Goal: Task Accomplishment & Management: Use online tool/utility

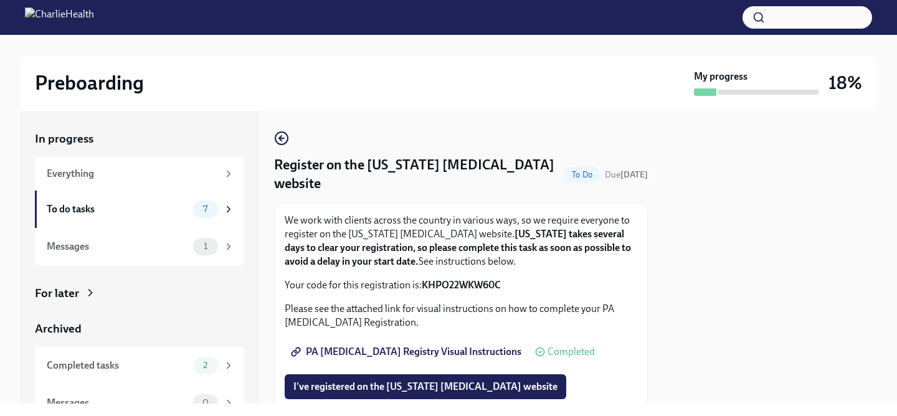
click at [604, 337] on div "We work with clients across the country in various ways, so we require everyone…" at bounding box center [461, 312] width 352 height 196
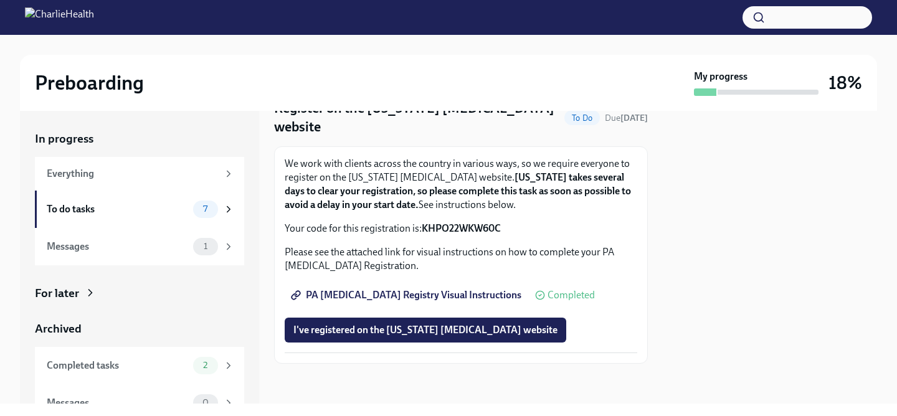
scroll to position [57, 0]
click at [522, 324] on span "I've registered on the [US_STATE] [MEDICAL_DATA] website" at bounding box center [425, 330] width 264 height 12
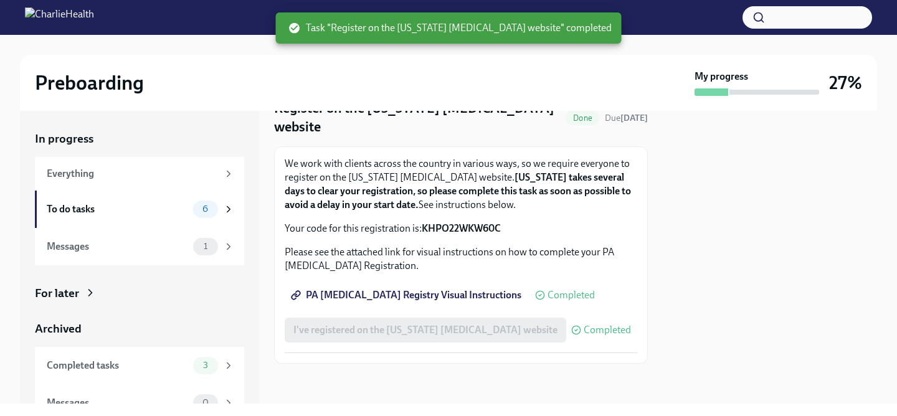
click at [709, 313] on div at bounding box center [769, 257] width 214 height 293
click at [103, 204] on div "To do tasks" at bounding box center [117, 209] width 141 height 14
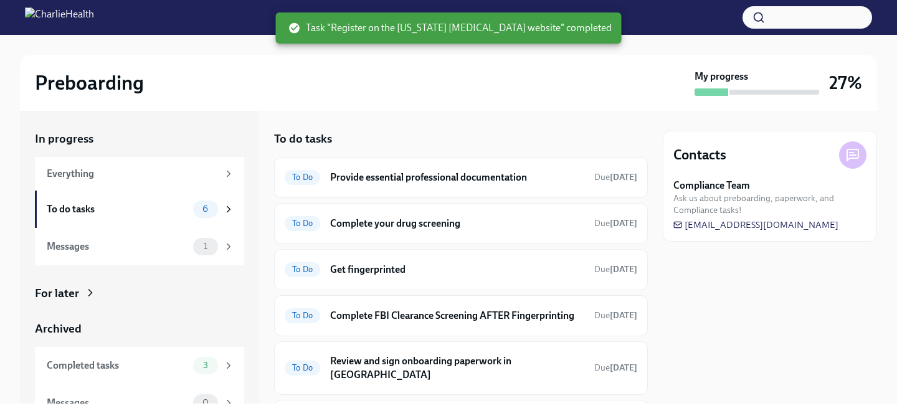
click at [597, 120] on div "To do tasks To Do Provide essential professional documentation Due [DATE] To Do…" at bounding box center [461, 257] width 374 height 293
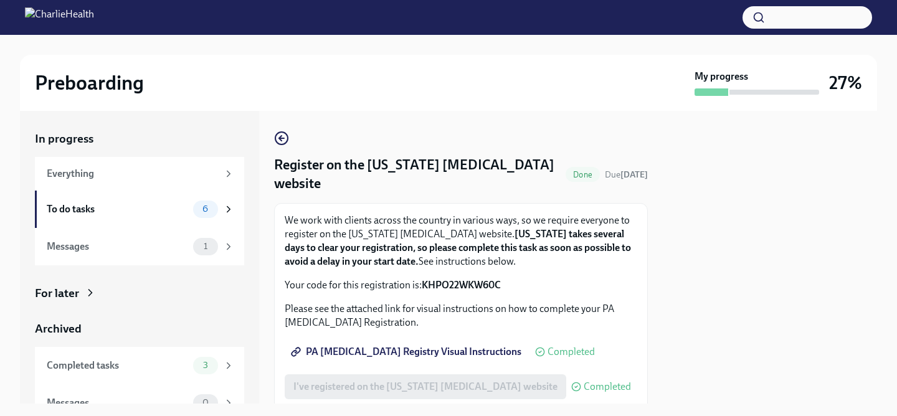
scroll to position [25, 0]
